Goal: Information Seeking & Learning: Learn about a topic

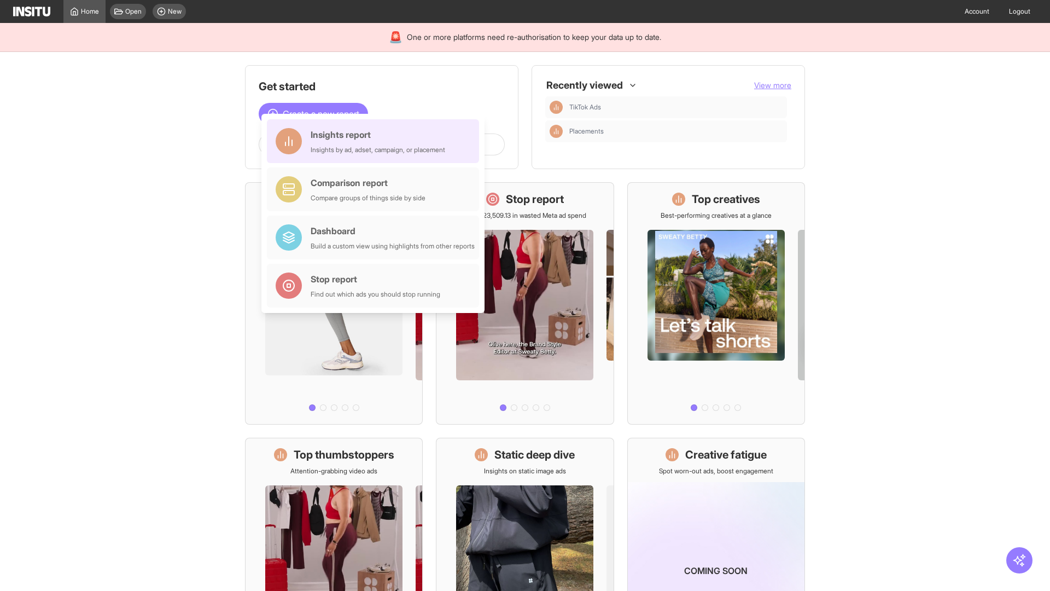
click at [376, 141] on div "Insights report Insights by ad, adset, campaign, or placement" at bounding box center [378, 141] width 135 height 26
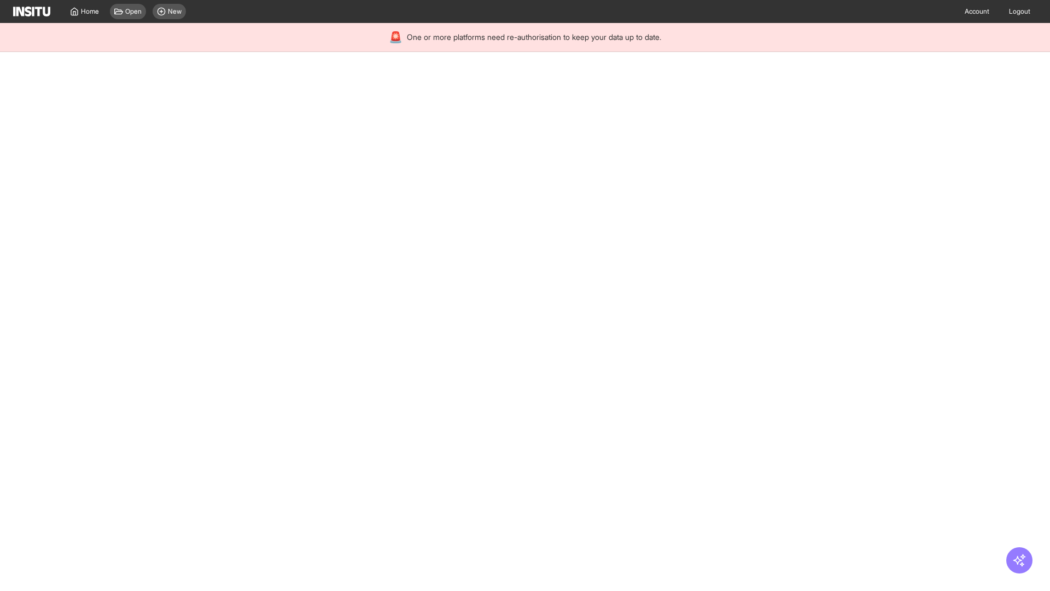
select select "**"
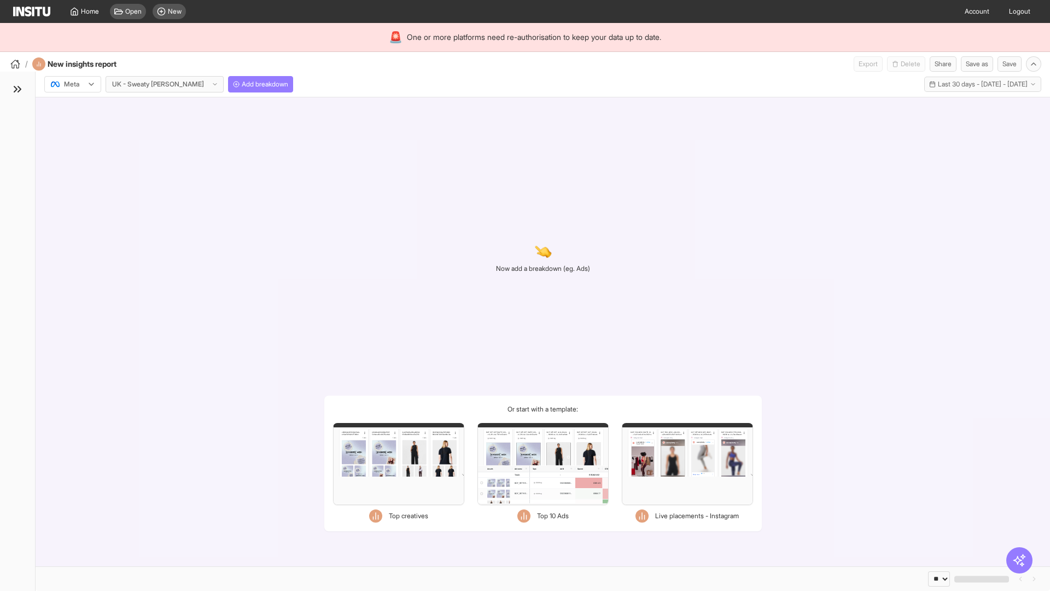
click at [73, 84] on div at bounding box center [65, 84] width 31 height 11
click at [72, 108] on span "Meta" at bounding box center [72, 108] width 15 height 10
